Goal: Task Accomplishment & Management: Manage account settings

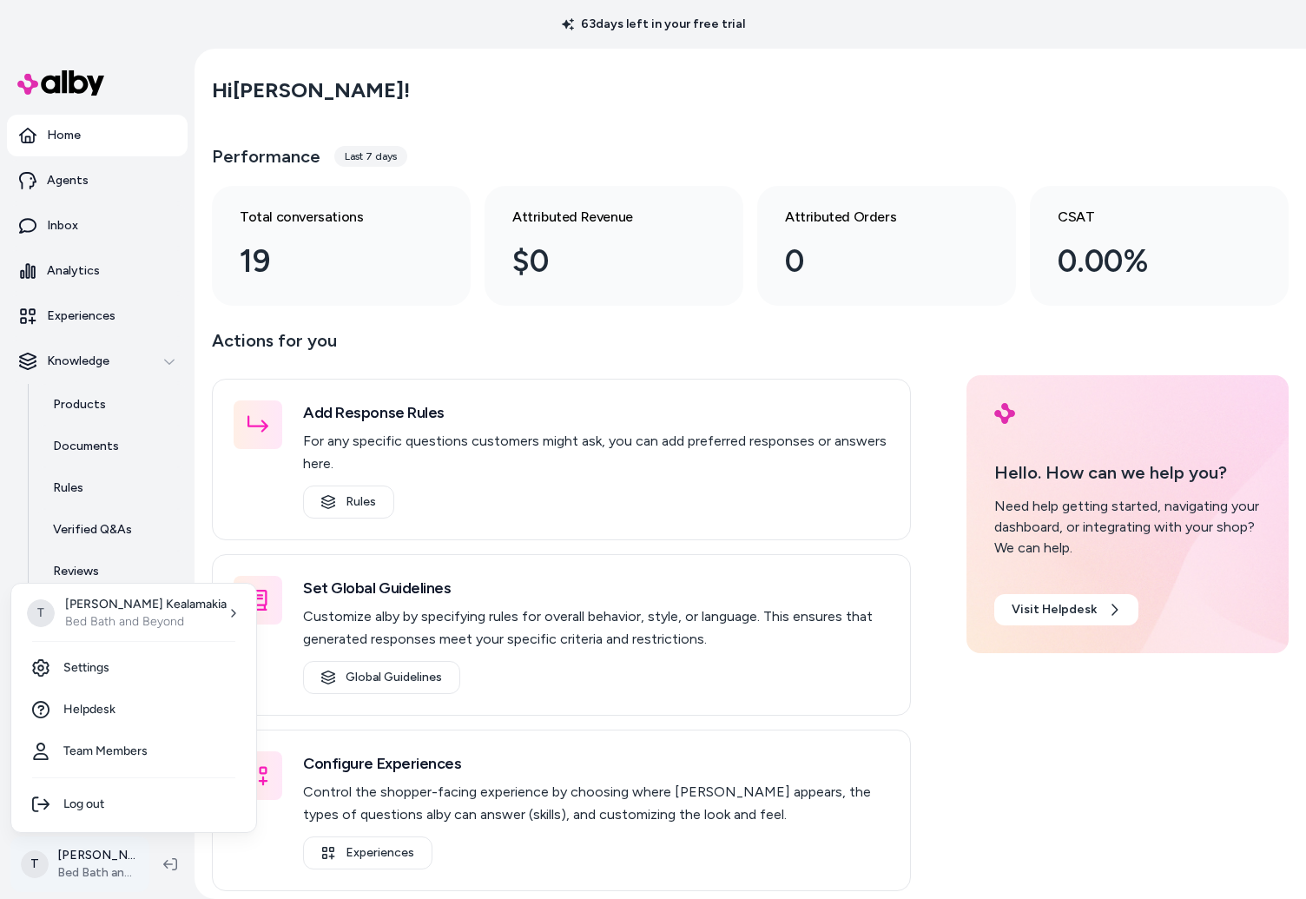
click at [96, 856] on html "63 days left in your free trial Home Agents Inbox Analytics Experiences Knowled…" at bounding box center [653, 449] width 1306 height 899
click at [116, 673] on link "Settings" at bounding box center [133, 668] width 231 height 42
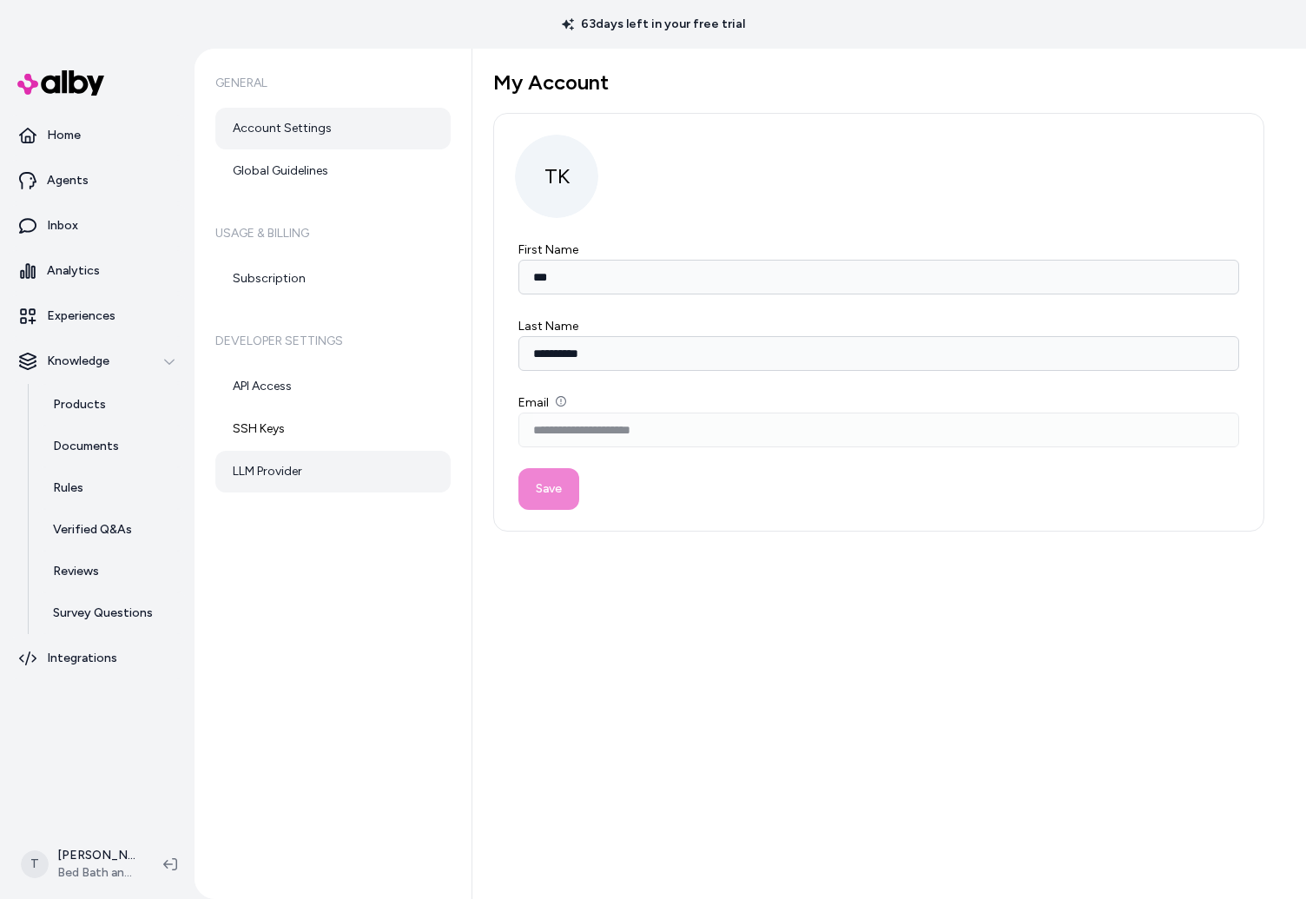
click at [264, 473] on link "LLM Provider" at bounding box center [332, 472] width 235 height 42
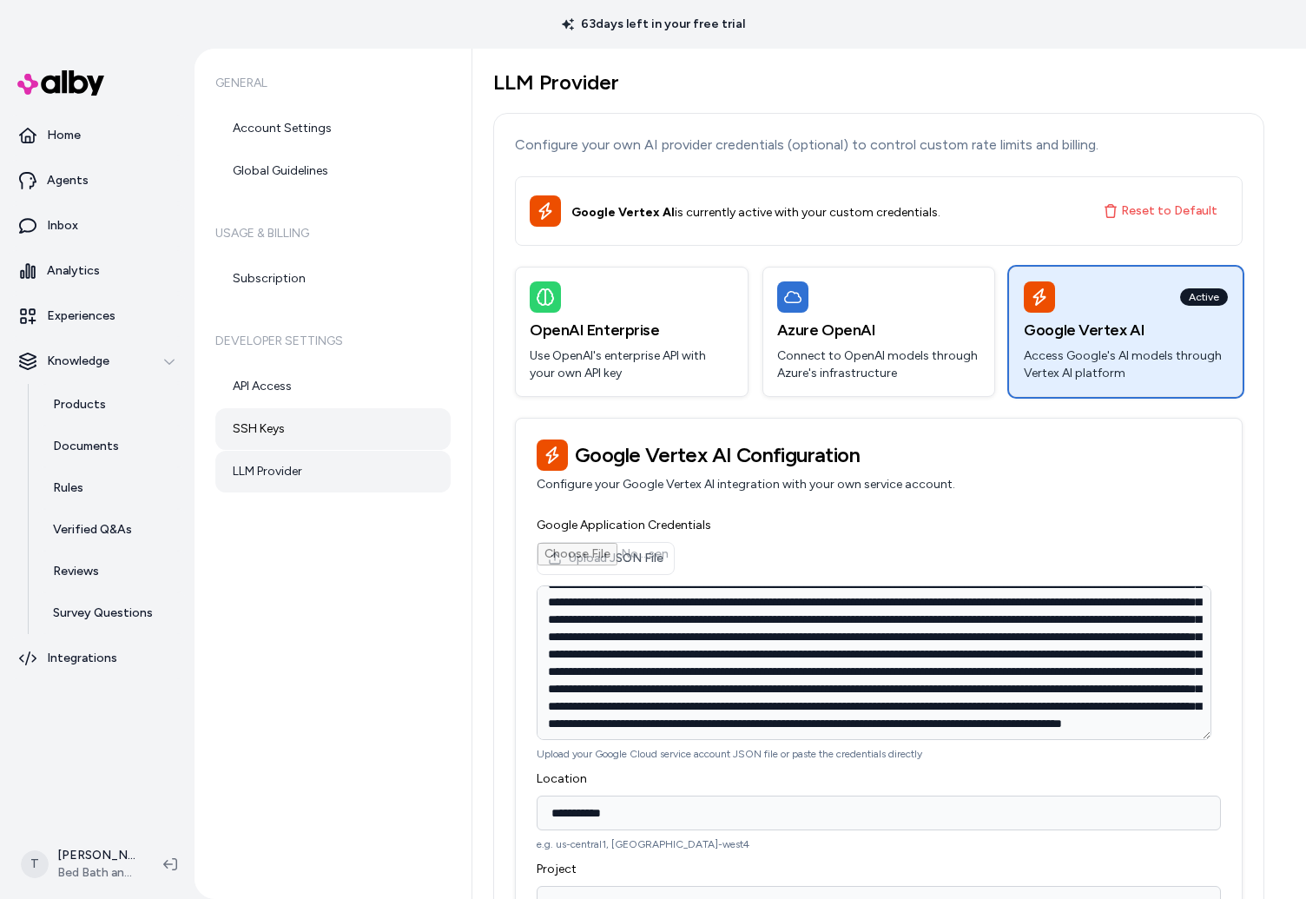
click at [273, 427] on link "SSH Keys" at bounding box center [332, 429] width 235 height 42
